Goal: Information Seeking & Learning: Check status

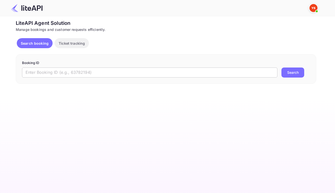
click at [159, 77] on input "text" at bounding box center [150, 72] width 256 height 10
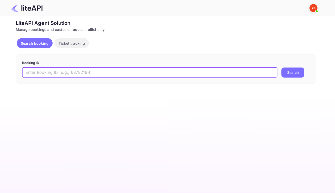
paste input "8893789"
type input "8893789"
click at [288, 75] on button "Search" at bounding box center [293, 72] width 23 height 10
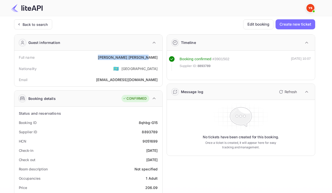
drag, startPoint x: 116, startPoint y: 57, endPoint x: 156, endPoint y: 59, distance: 40.1
click at [156, 59] on div "Full name [PERSON_NAME]" at bounding box center [88, 57] width 144 height 9
copy div "[PERSON_NAME]"
drag, startPoint x: 137, startPoint y: 125, endPoint x: 160, endPoint y: 127, distance: 22.9
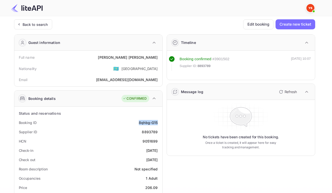
copy div "8qhbg-G15"
drag, startPoint x: 142, startPoint y: 135, endPoint x: 150, endPoint y: 136, distance: 8.5
click at [150, 134] on div "8893789" at bounding box center [150, 131] width 16 height 5
drag, startPoint x: 139, startPoint y: 134, endPoint x: 158, endPoint y: 135, distance: 18.3
click at [158, 135] on div "Supplier ID 8893789" at bounding box center [88, 131] width 144 height 9
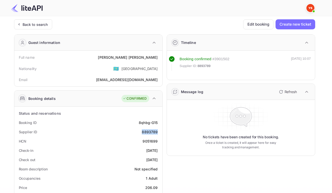
copy div "8893789"
drag, startPoint x: 135, startPoint y: 151, endPoint x: 157, endPoint y: 155, distance: 22.4
click at [157, 155] on div "Check-in [DATE]" at bounding box center [88, 150] width 144 height 9
copy div "[DATE]"
drag, startPoint x: 136, startPoint y: 162, endPoint x: 156, endPoint y: 164, distance: 20.1
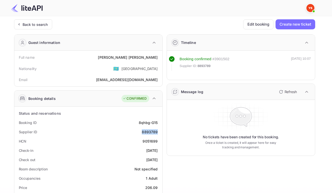
click at [156, 164] on div "Check out [DATE]" at bounding box center [88, 159] width 144 height 9
copy div "[DATE]"
